Goal: Find specific page/section: Find specific page/section

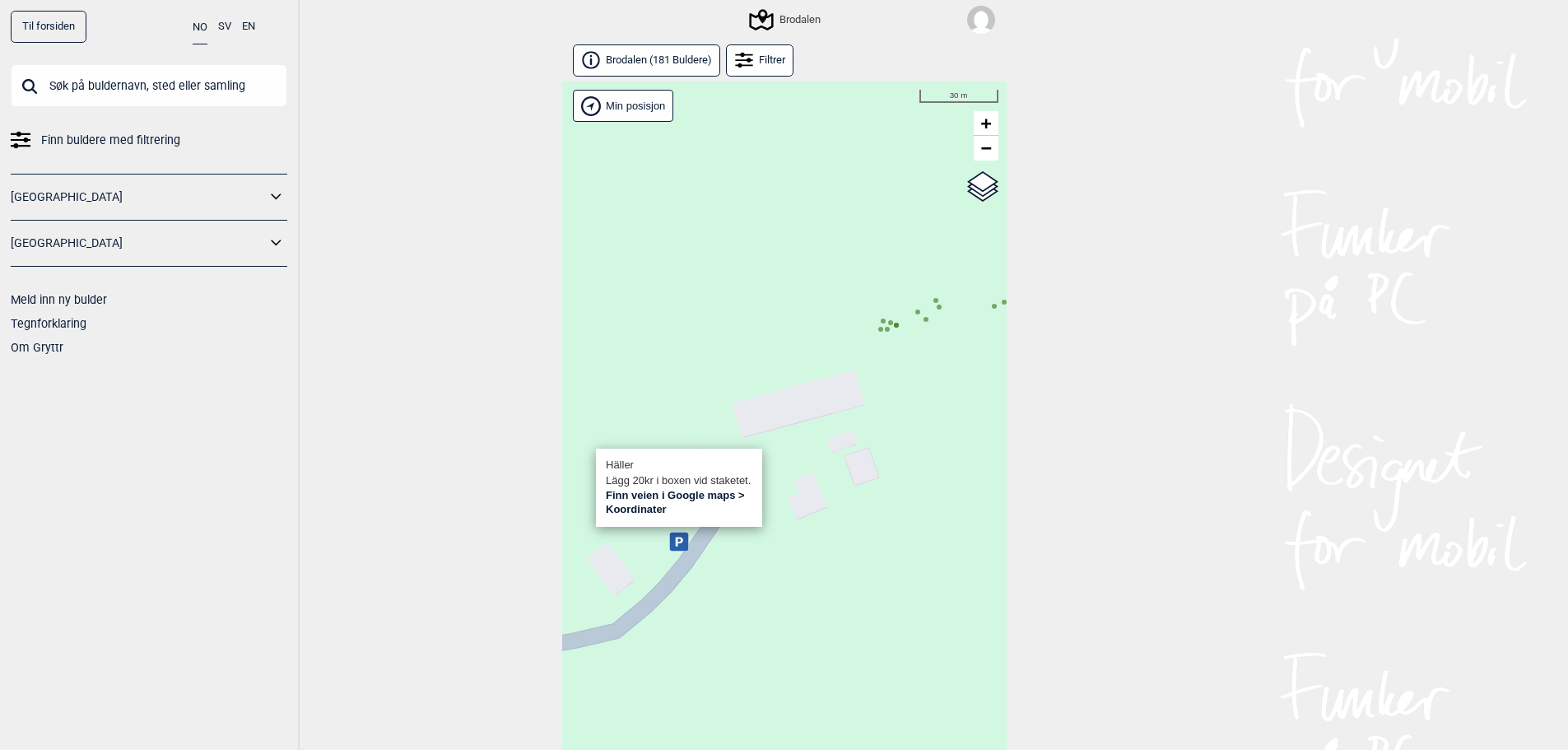
click at [163, 101] on input "text" at bounding box center [149, 86] width 277 height 43
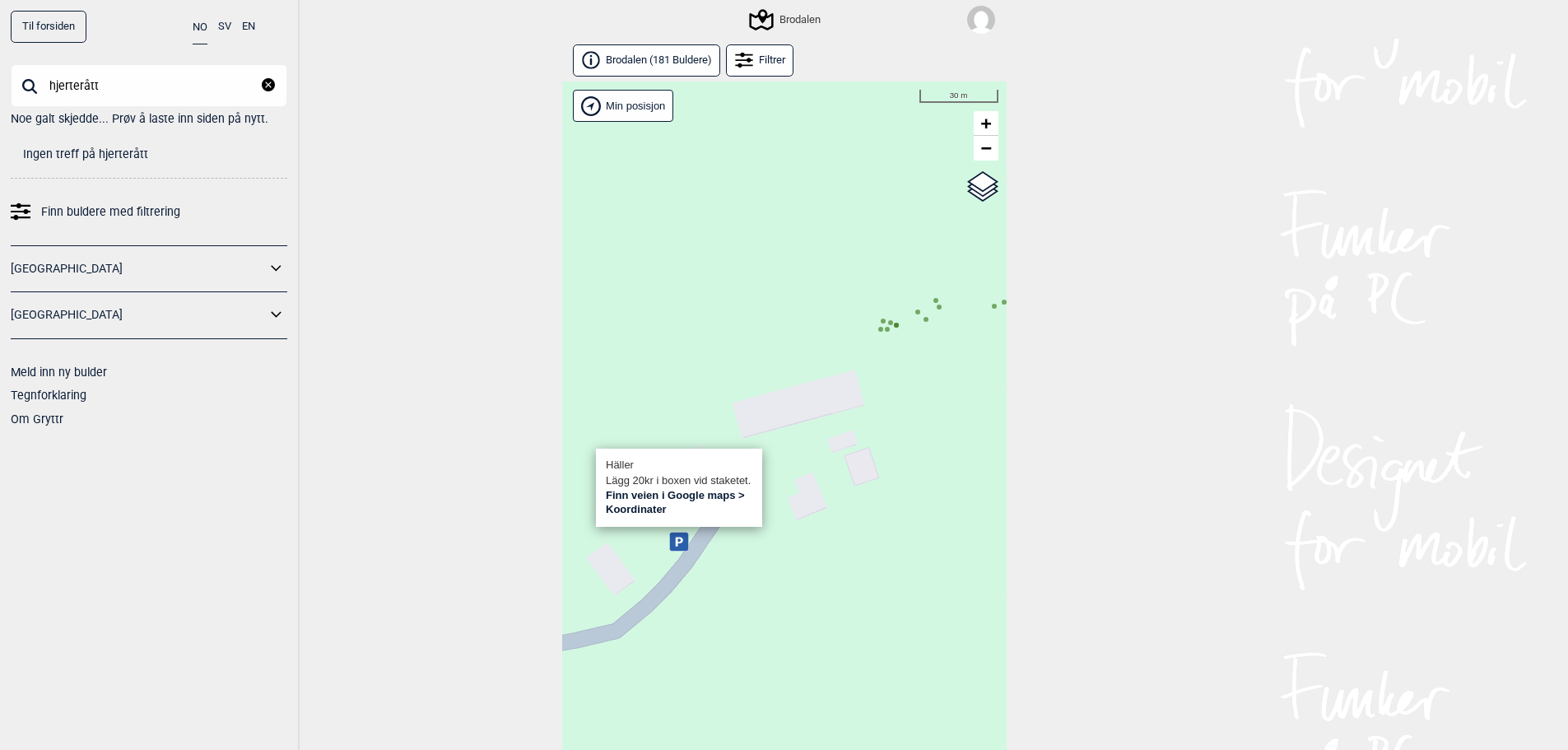
type input "hjerterått"
click at [69, 82] on input "hjerterått" at bounding box center [149, 86] width 277 height 43
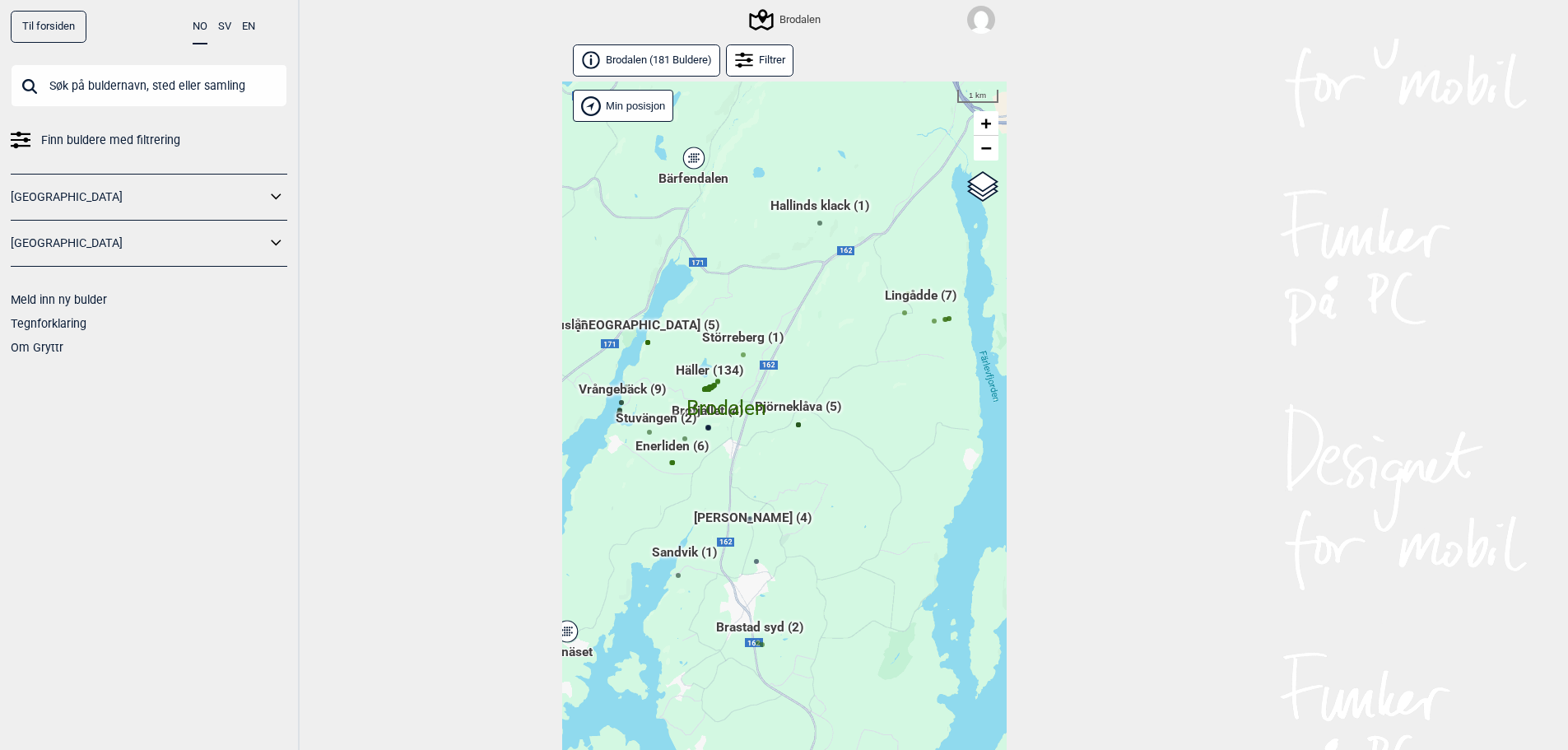
click at [69, 82] on input "text" at bounding box center [149, 86] width 277 height 43
paste input "hjerterått"
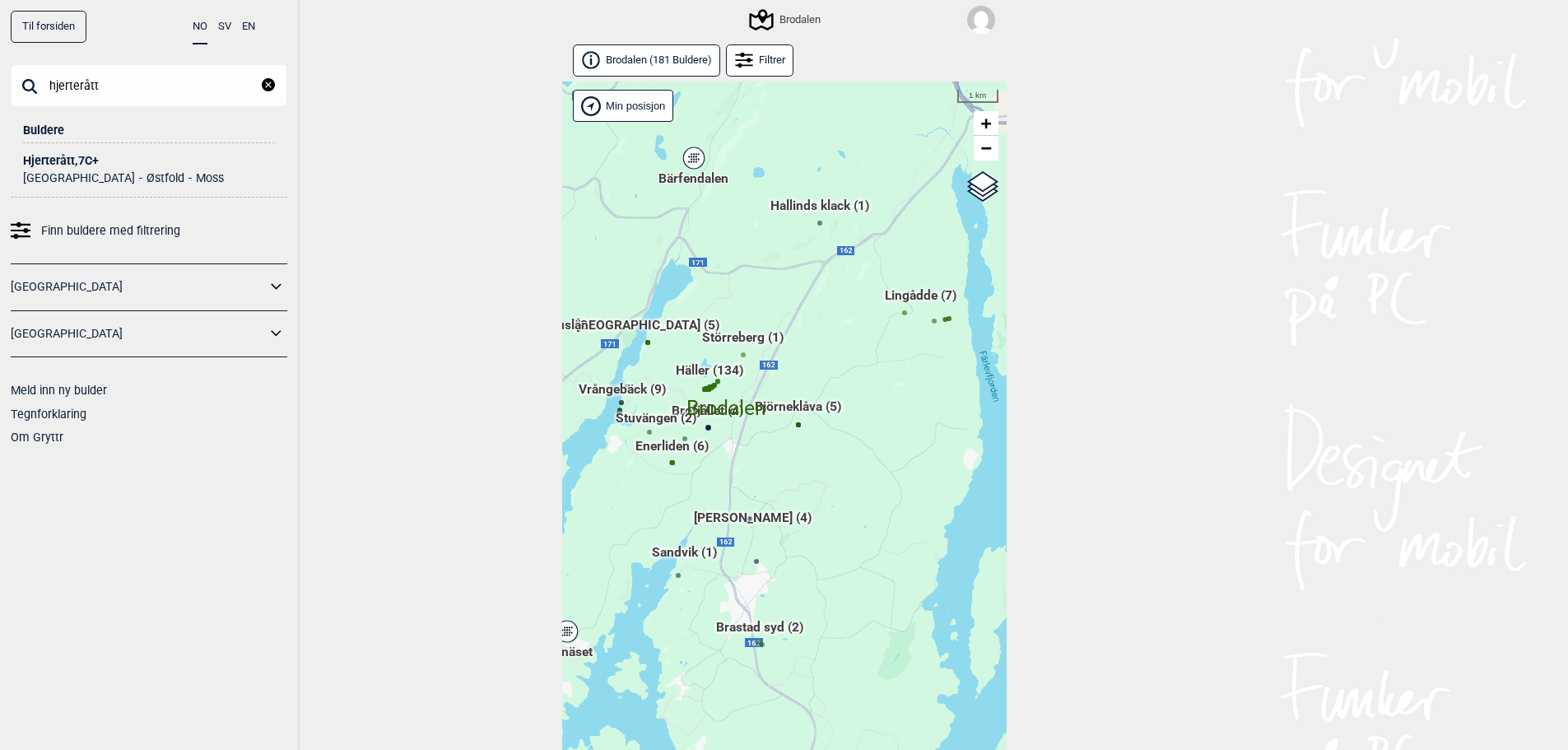
type input "hjerterått"
click at [80, 156] on div "Hjerterått , 7C+" at bounding box center [149, 161] width 252 height 13
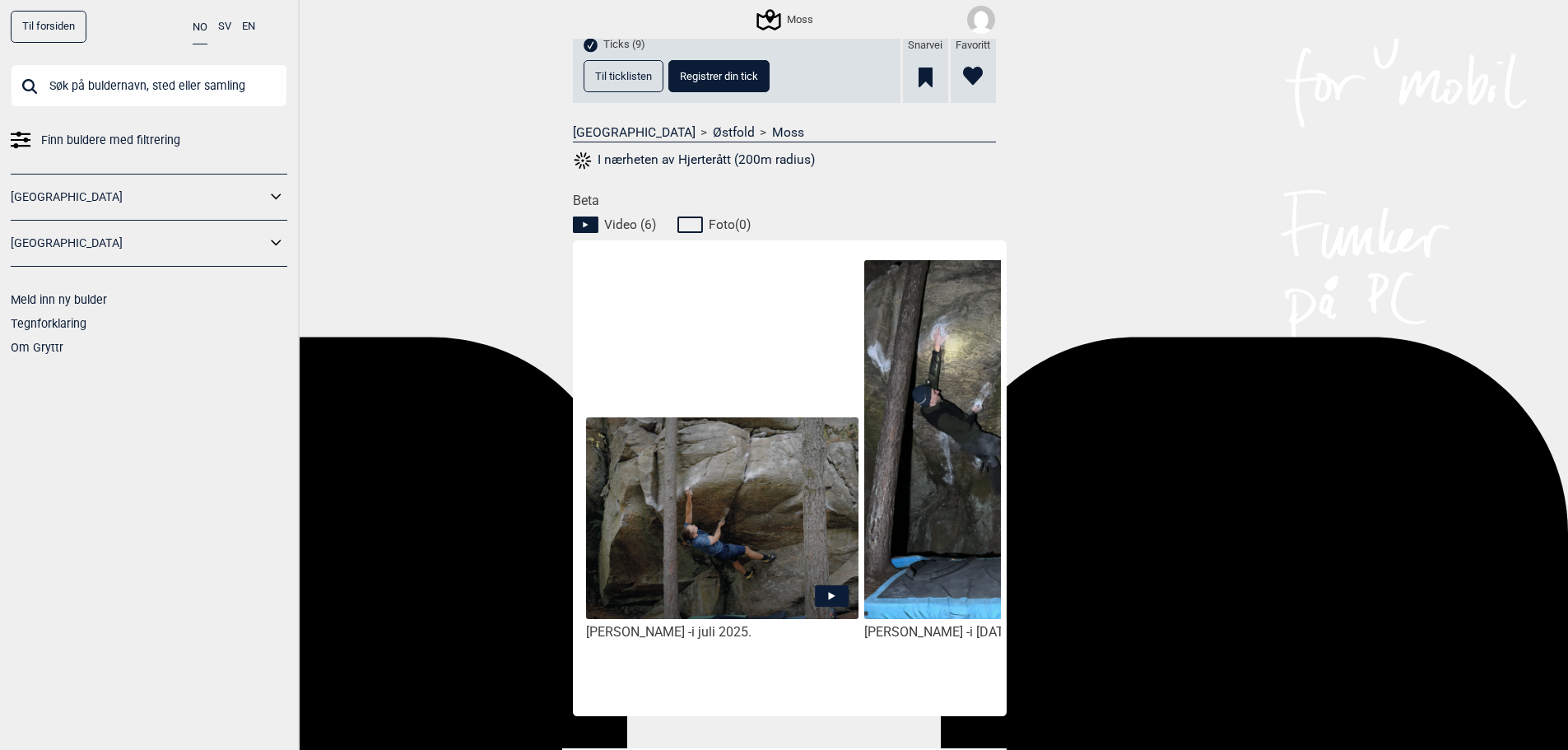
scroll to position [603, 0]
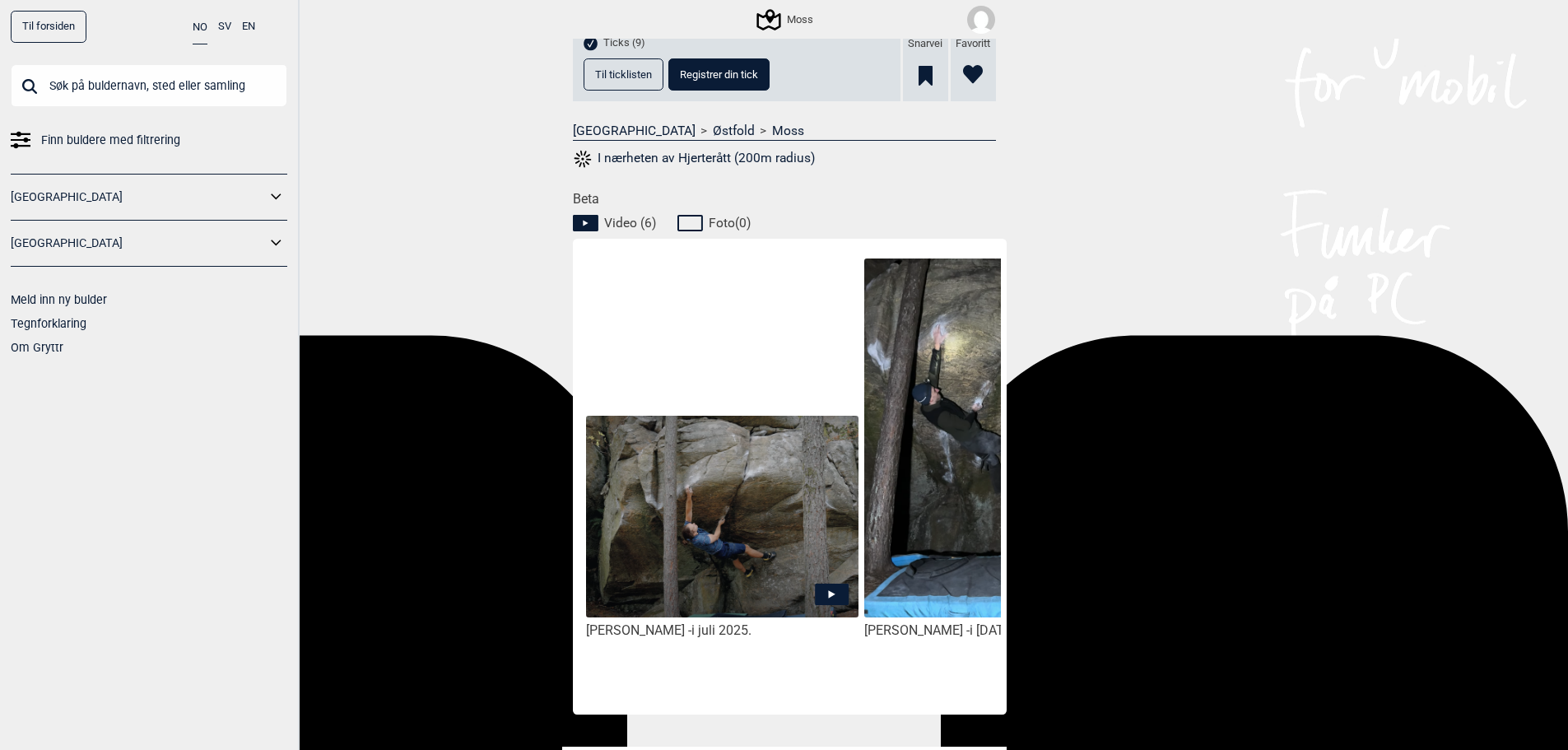
click at [655, 689] on div "Jan Rowinski - i juli 2025." at bounding box center [722, 474] width 278 height 460
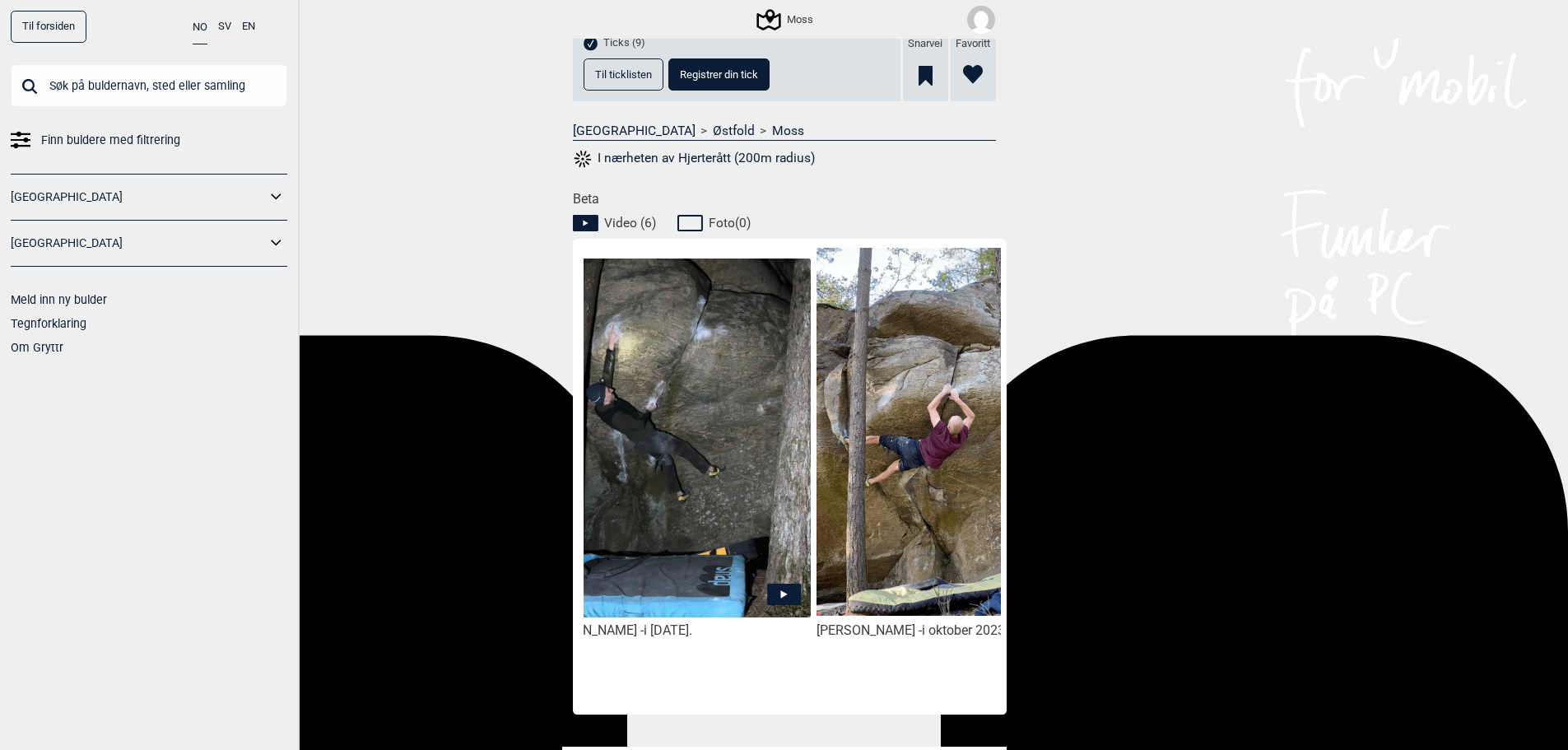
scroll to position [0, 305]
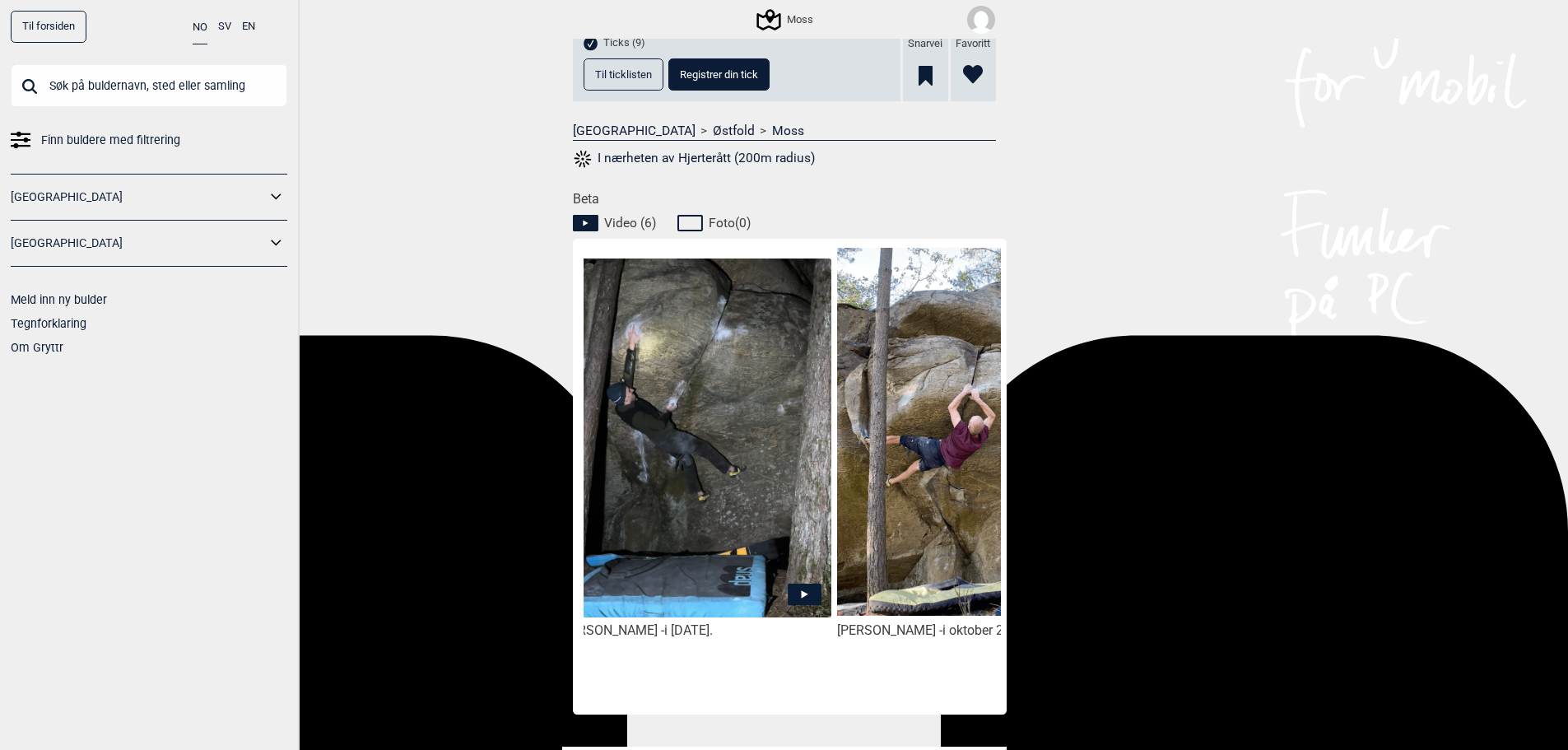
click at [733, 526] on img at bounding box center [695, 439] width 272 height 361
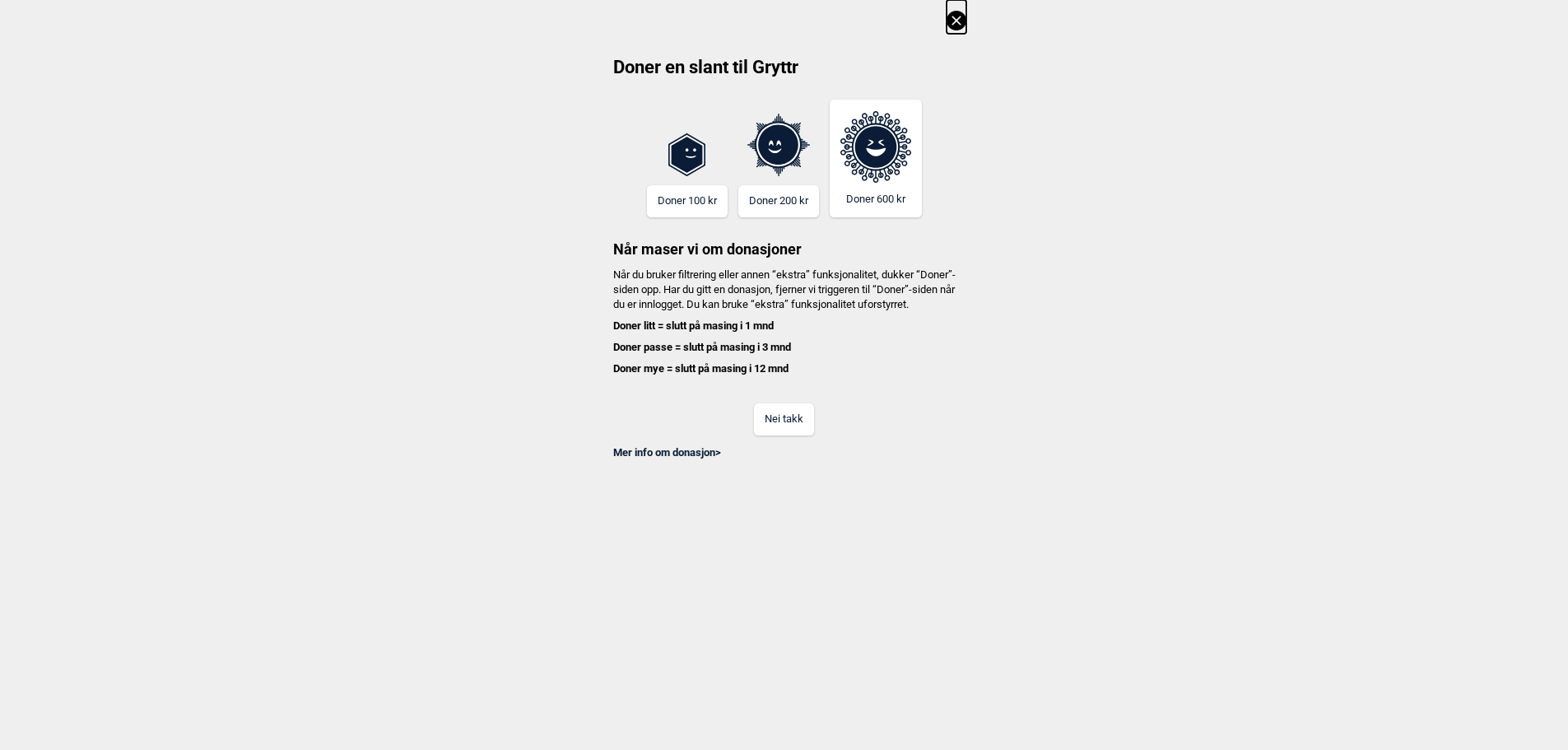
click at [790, 436] on button "Nei takk" at bounding box center [783, 419] width 60 height 32
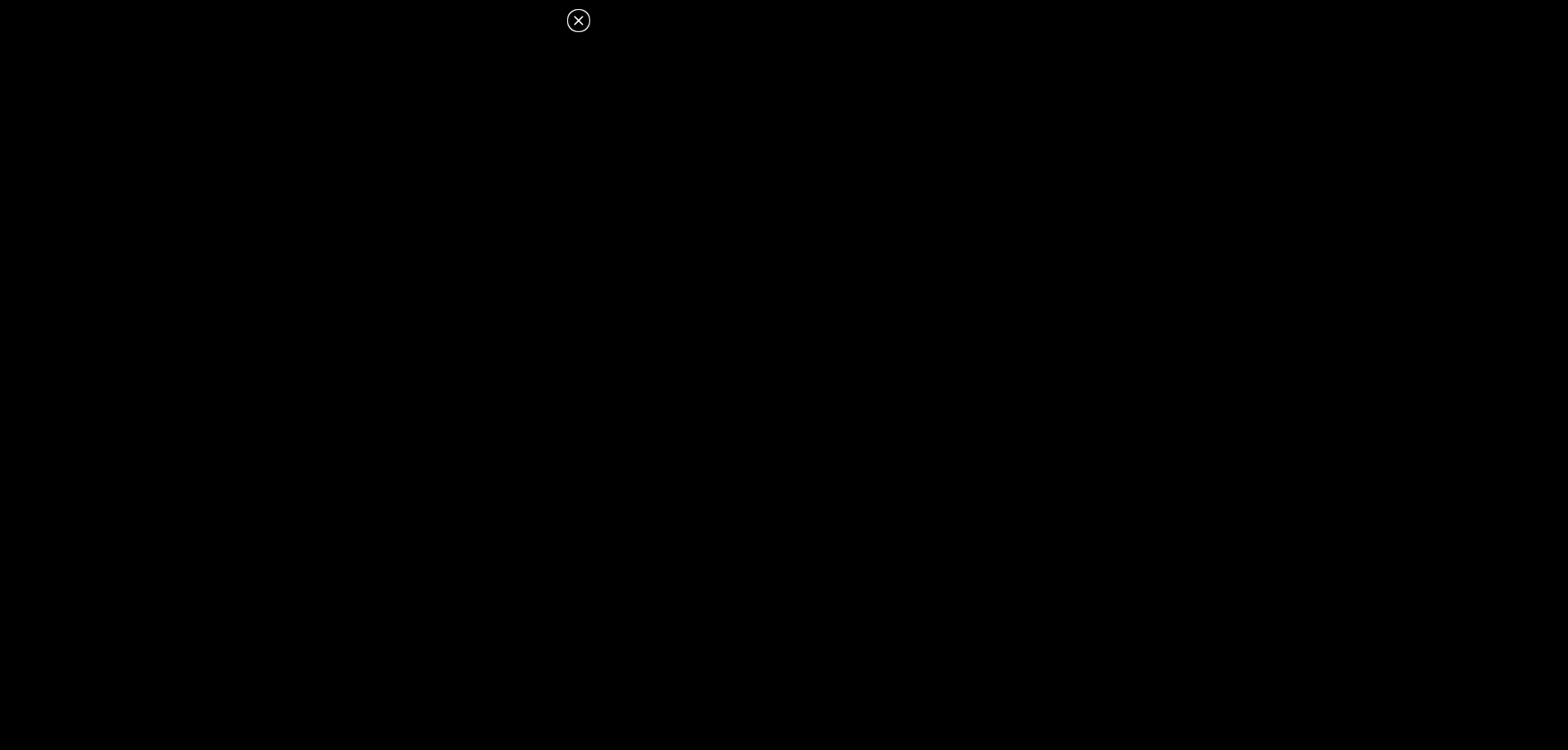
click at [584, 23] on icon at bounding box center [578, 21] width 20 height 20
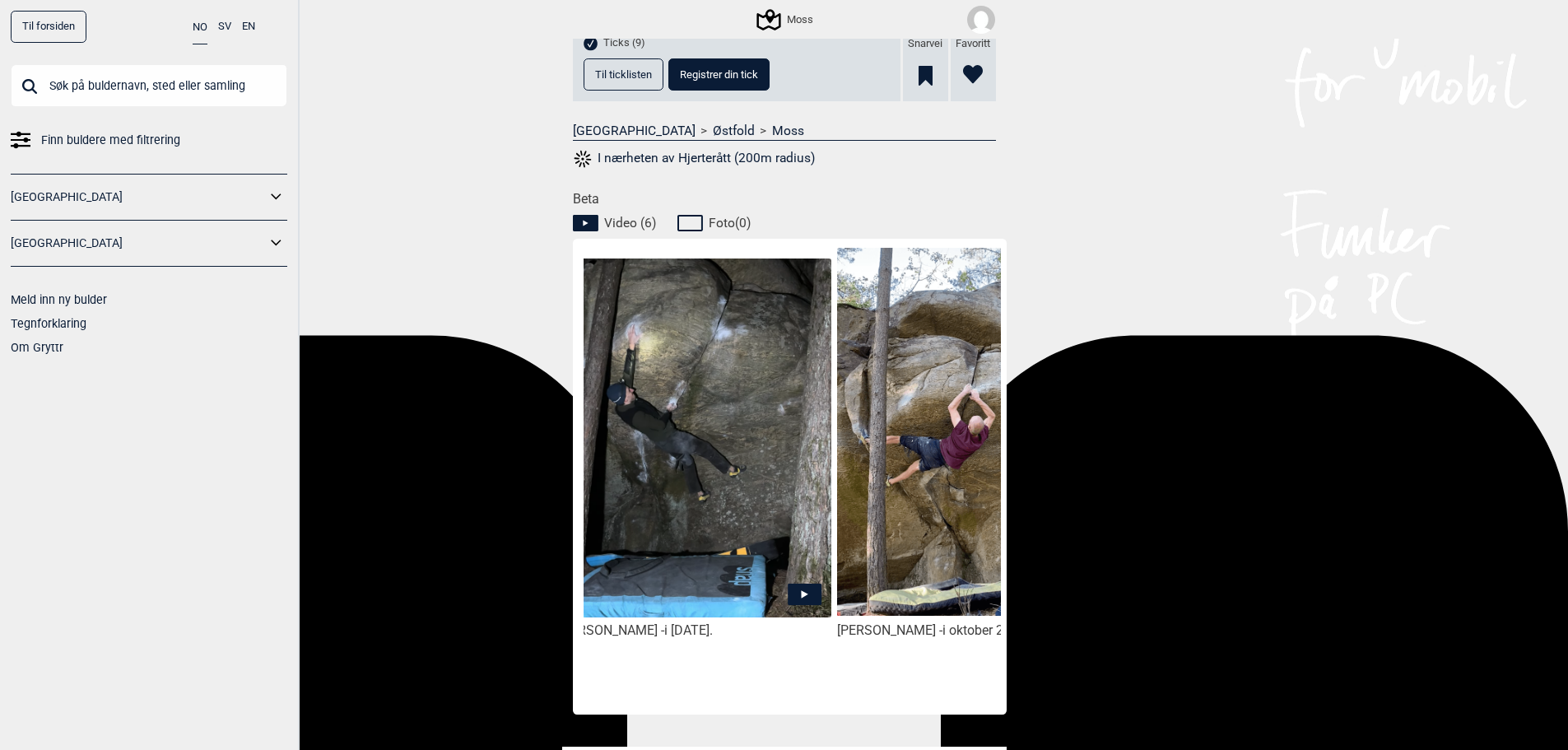
click at [970, 496] on img at bounding box center [973, 432] width 272 height 368
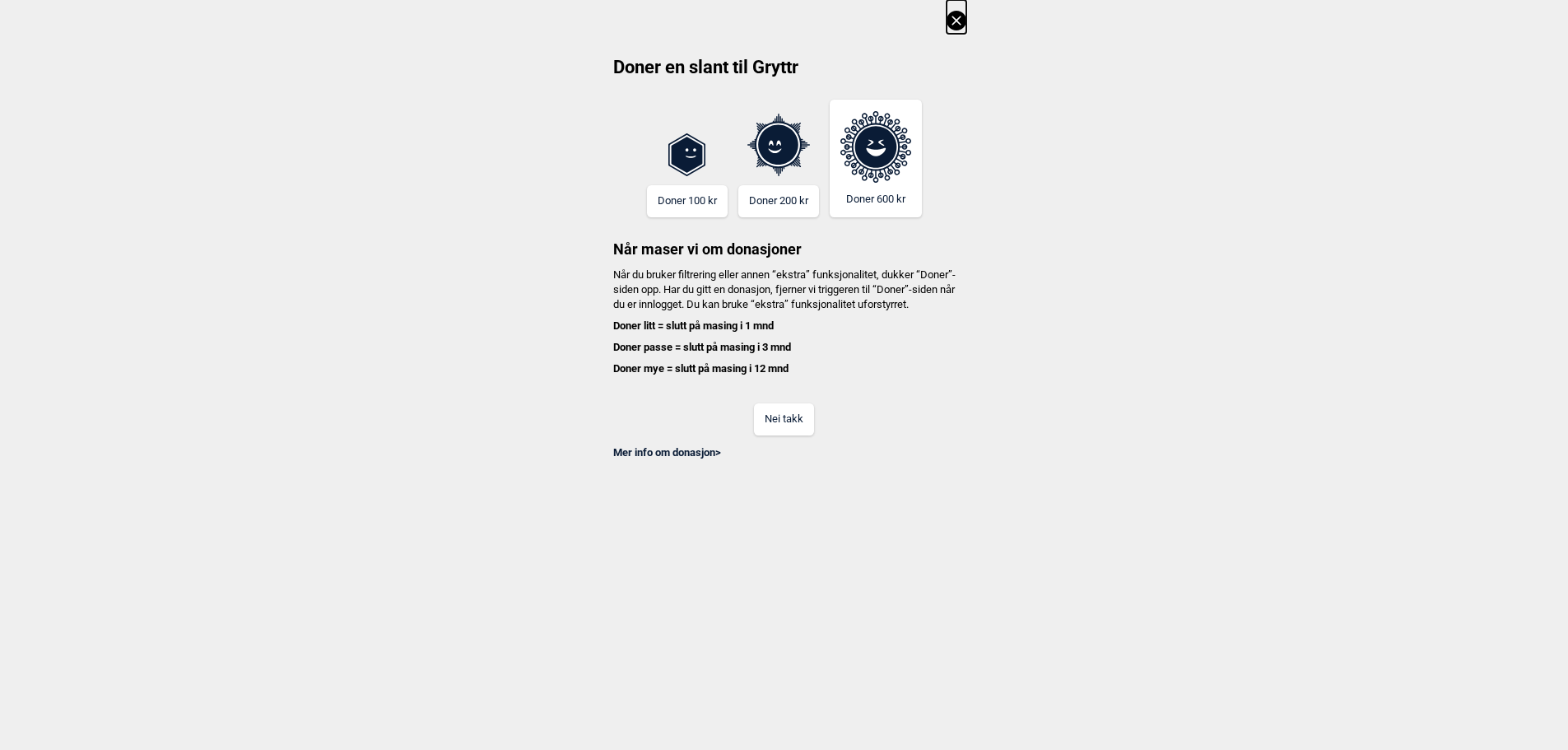
click at [800, 432] on button "Nei takk" at bounding box center [783, 419] width 60 height 32
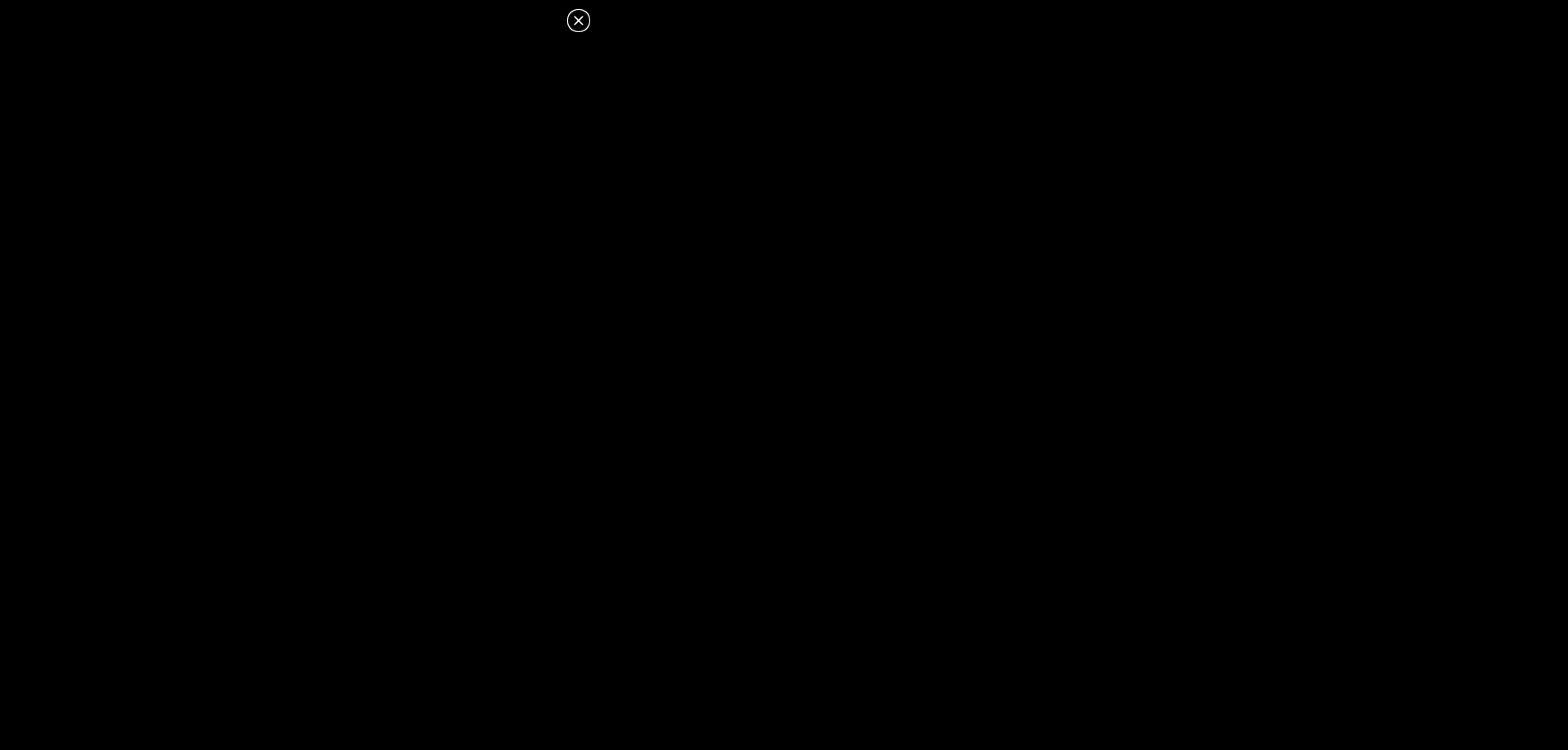
click at [577, 23] on icon at bounding box center [577, 20] width 9 height 9
